Goal: Task Accomplishment & Management: Complete application form

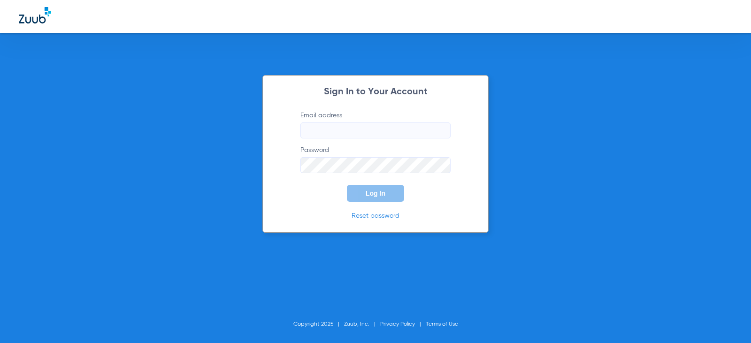
click at [339, 127] on input "Email address" at bounding box center [375, 130] width 150 height 16
click at [346, 134] on input "Email address Required" at bounding box center [375, 130] width 150 height 16
type input "[EMAIL_ADDRESS][DOMAIN_NAME]"
click at [347, 185] on button "Log In" at bounding box center [375, 193] width 57 height 17
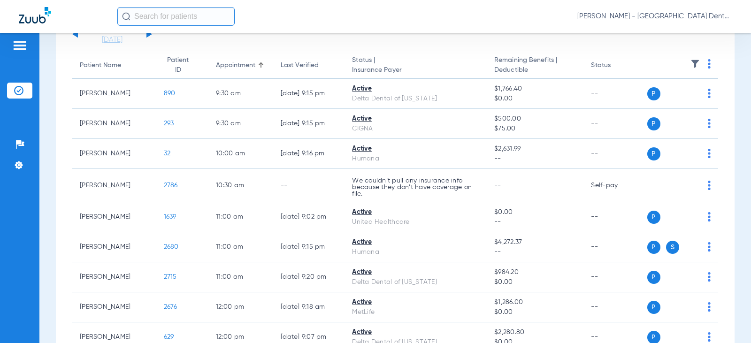
scroll to position [94, 0]
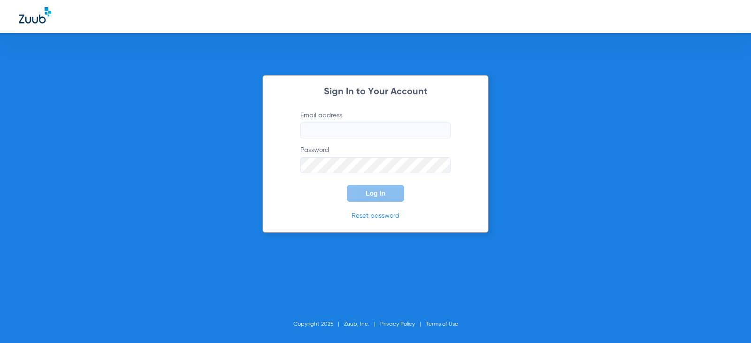
click at [334, 126] on input "Email address" at bounding box center [375, 130] width 150 height 16
type input "[EMAIL_ADDRESS][DOMAIN_NAME]"
click at [347, 185] on button "Log In" at bounding box center [375, 193] width 57 height 17
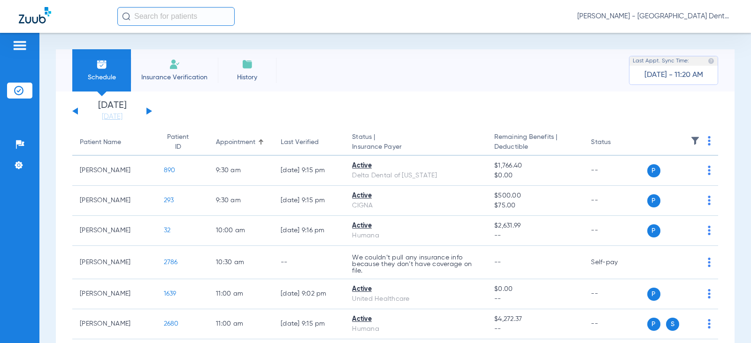
click at [149, 112] on button at bounding box center [149, 110] width 6 height 7
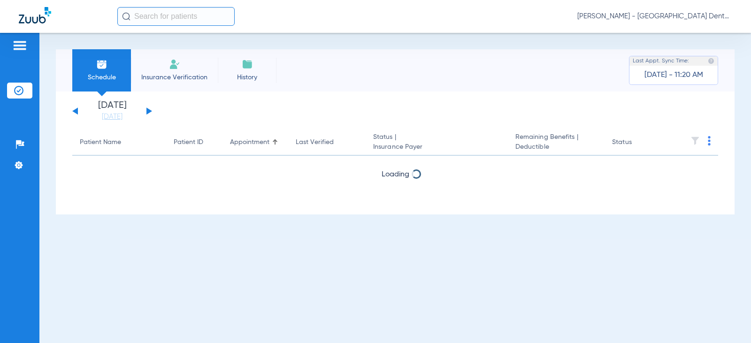
click at [150, 112] on button at bounding box center [149, 110] width 6 height 7
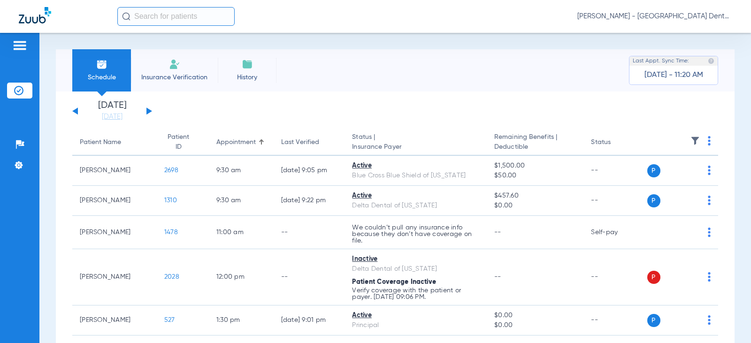
click at [150, 112] on button at bounding box center [149, 110] width 6 height 7
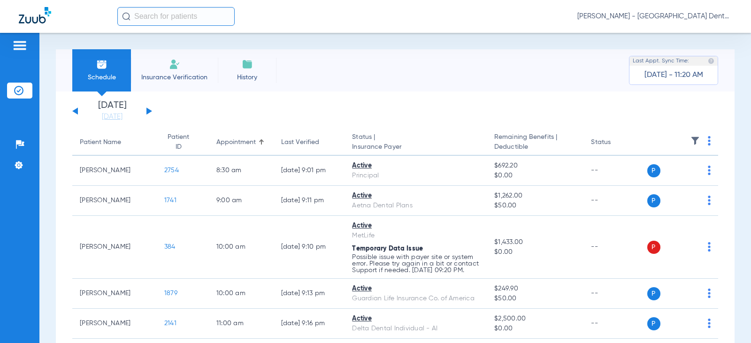
click at [150, 112] on button at bounding box center [149, 110] width 6 height 7
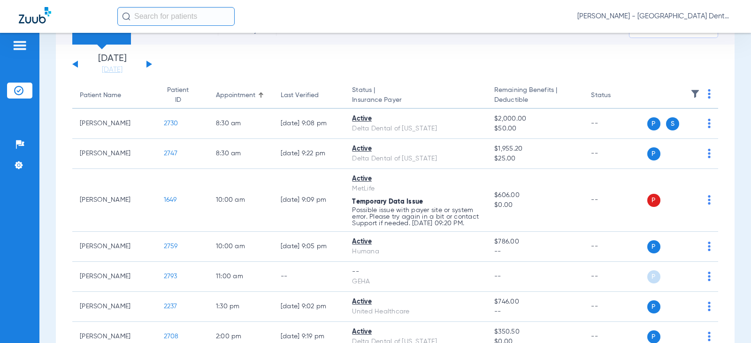
scroll to position [94, 0]
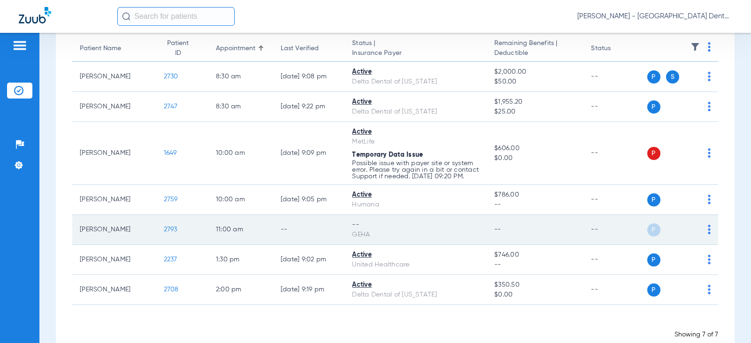
click at [703, 234] on td "P S" at bounding box center [682, 230] width 71 height 30
click at [707, 234] on img at bounding box center [708, 229] width 3 height 9
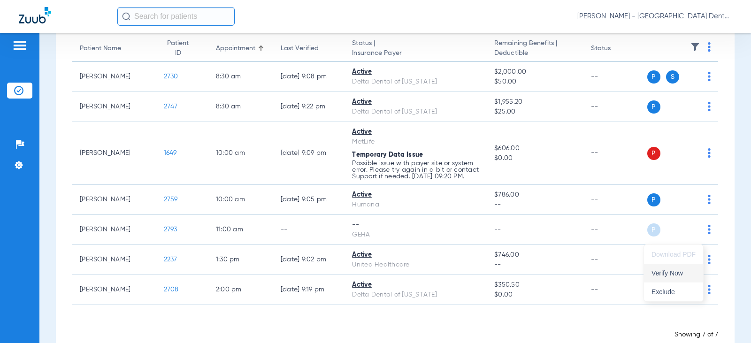
click at [666, 272] on span "Verify Now" at bounding box center [673, 273] width 44 height 7
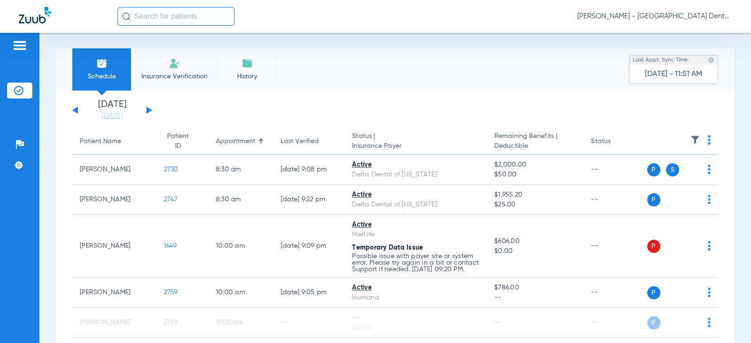
scroll to position [0, 0]
click at [76, 111] on button at bounding box center [75, 110] width 6 height 7
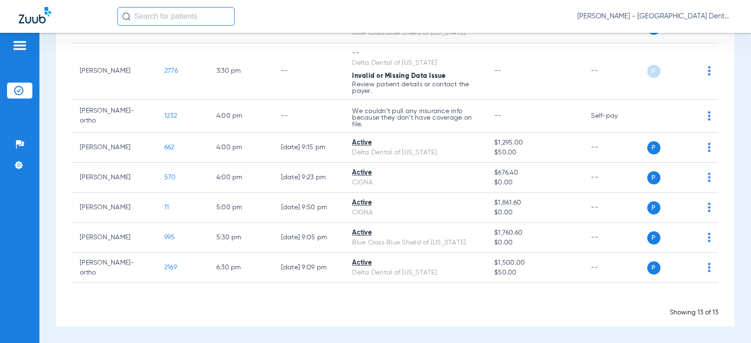
scroll to position [328, 0]
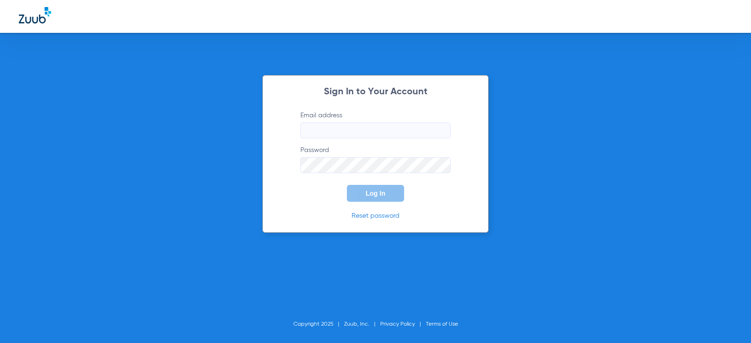
click at [332, 121] on label "Email address" at bounding box center [375, 125] width 150 height 28
click at [332, 122] on input "Email address" at bounding box center [375, 130] width 150 height 16
click at [330, 127] on input "Email address" at bounding box center [375, 130] width 150 height 16
type input "[EMAIL_ADDRESS][DOMAIN_NAME]"
click at [347, 185] on button "Log In" at bounding box center [375, 193] width 57 height 17
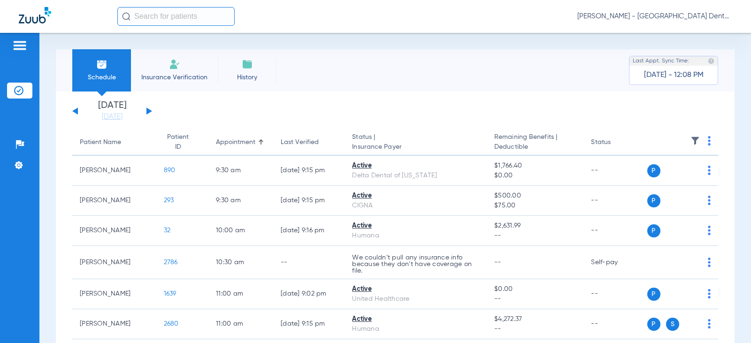
click at [149, 111] on button at bounding box center [149, 110] width 6 height 7
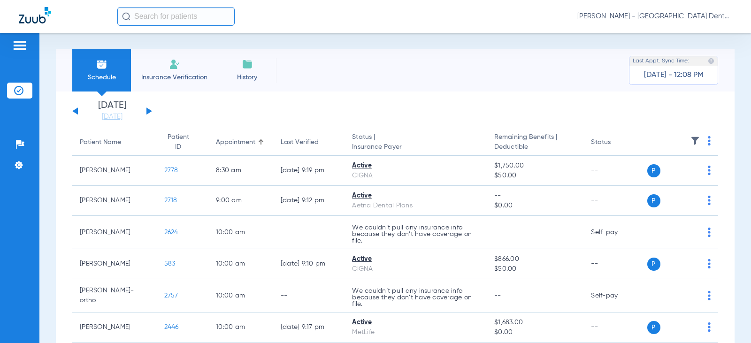
click at [149, 111] on button at bounding box center [149, 110] width 6 height 7
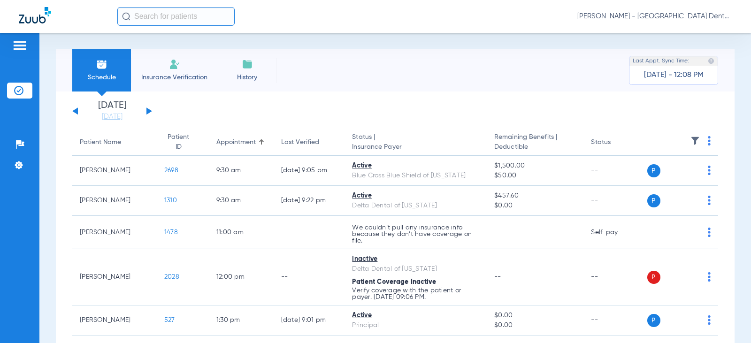
click at [149, 111] on button at bounding box center [149, 110] width 6 height 7
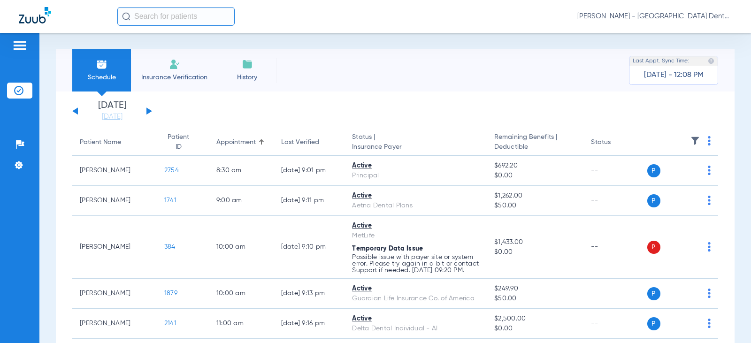
click at [149, 111] on button at bounding box center [149, 110] width 6 height 7
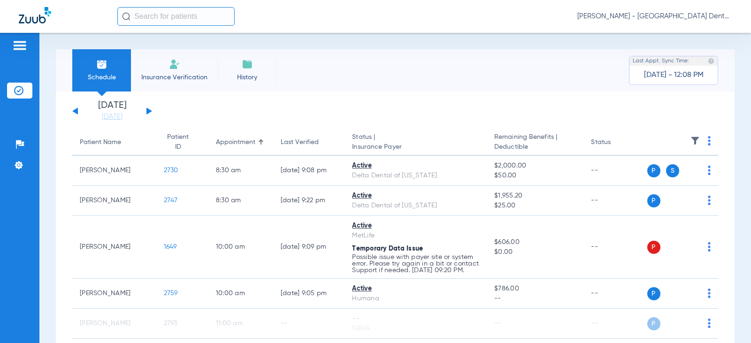
click at [180, 67] on img at bounding box center [174, 64] width 11 height 11
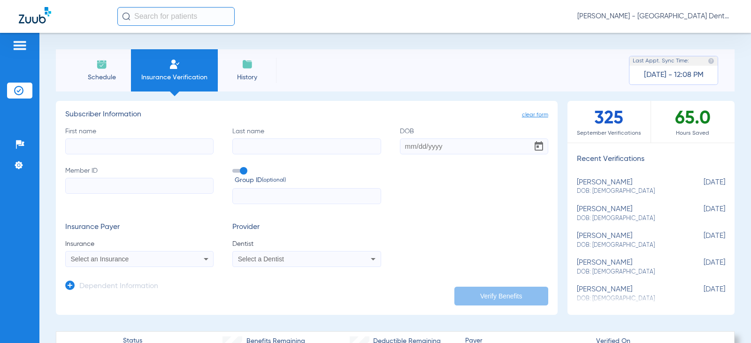
click at [127, 148] on input "First name" at bounding box center [139, 146] width 148 height 16
type input "[PERSON_NAME]"
click at [403, 147] on input "DOB" at bounding box center [474, 146] width 148 height 16
click at [401, 146] on input "DOB Required" at bounding box center [474, 146] width 148 height 16
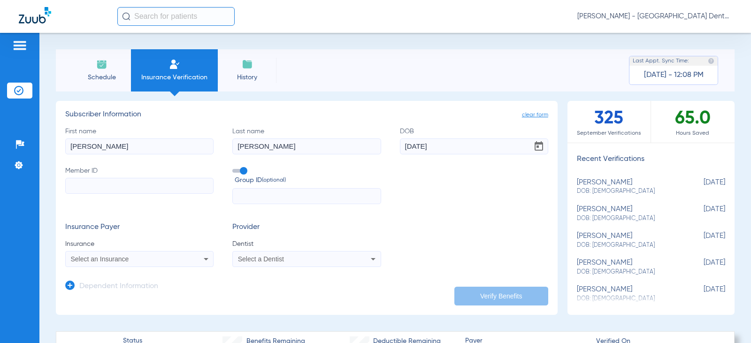
type input "[DATE]"
drag, startPoint x: 470, startPoint y: 107, endPoint x: 431, endPoint y: 101, distance: 39.0
click at [469, 106] on app-manual-verification-form "clear form Subscriber Information First name [PERSON_NAME] Last name [PERSON_NA…" at bounding box center [307, 208] width 502 height 214
click at [133, 184] on input "Member ID" at bounding box center [139, 186] width 148 height 16
type input "g"
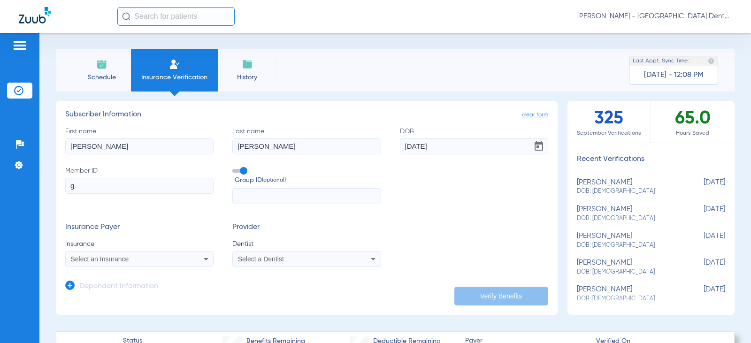
click at [83, 186] on input "g" at bounding box center [139, 186] width 148 height 16
type input "G45768511"
click at [110, 263] on div "Select an Insurance" at bounding box center [139, 258] width 147 height 11
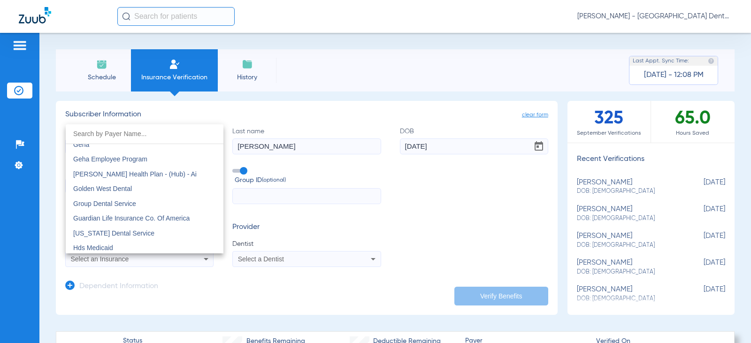
scroll to position [3049, 0]
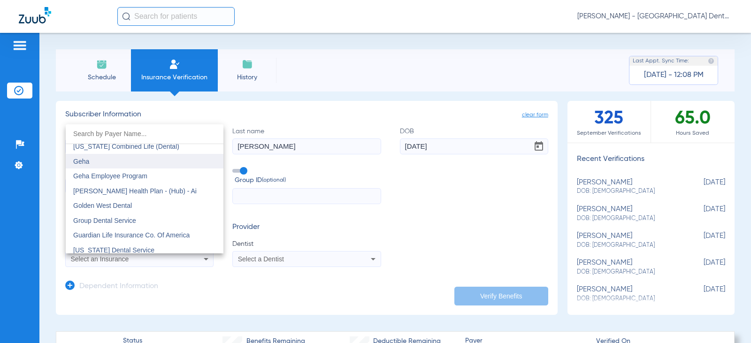
click at [107, 163] on mat-option "Geha" at bounding box center [145, 161] width 158 height 15
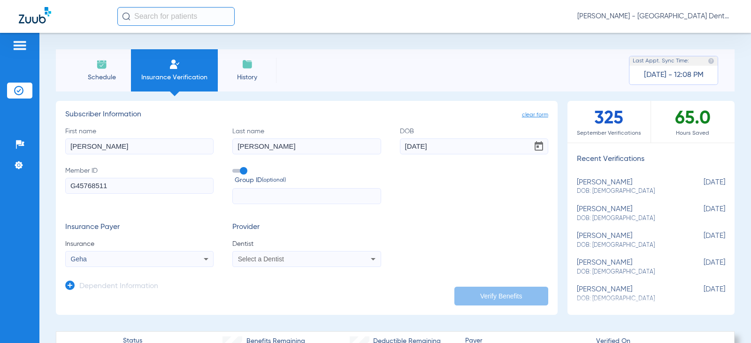
click at [258, 195] on input "text" at bounding box center [306, 196] width 148 height 16
click at [281, 258] on span "Select a Dentist" at bounding box center [261, 259] width 46 height 8
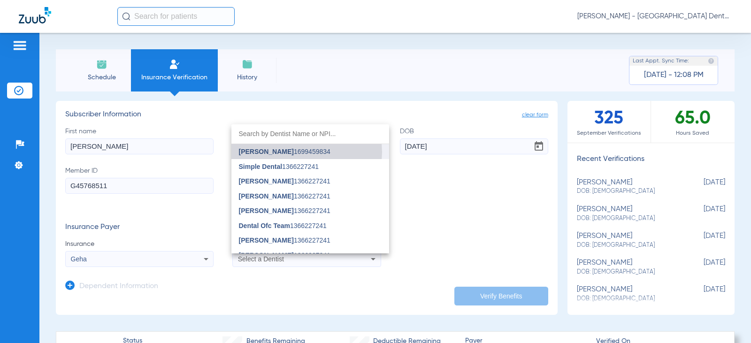
click at [297, 152] on span "[PERSON_NAME] 1699459834" at bounding box center [284, 151] width 91 height 7
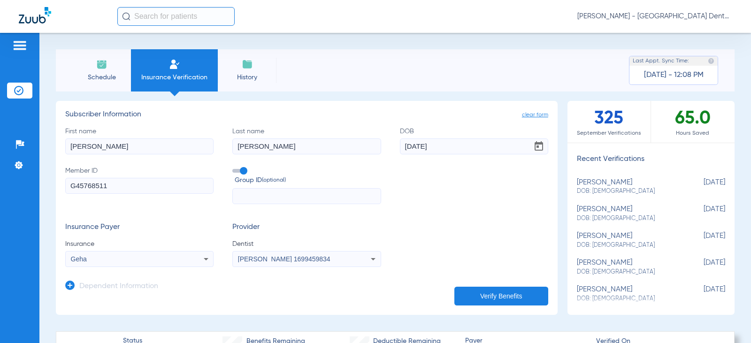
click at [415, 207] on form "First name [PERSON_NAME] Last name [PERSON_NAME] [DEMOGRAPHIC_DATA] Member ID G…" at bounding box center [306, 197] width 483 height 141
click at [486, 293] on button "Verify Benefits" at bounding box center [501, 296] width 94 height 19
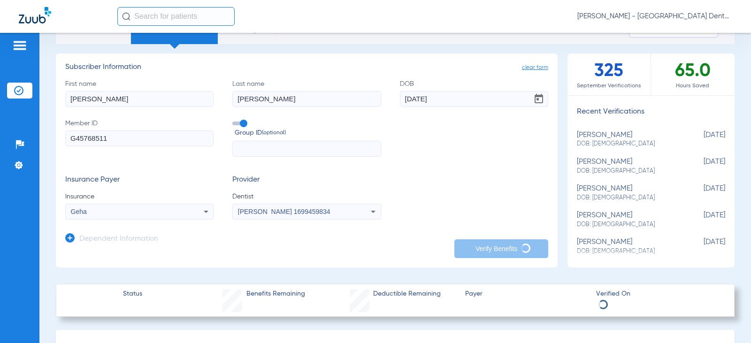
scroll to position [47, 0]
